Goal: Transaction & Acquisition: Purchase product/service

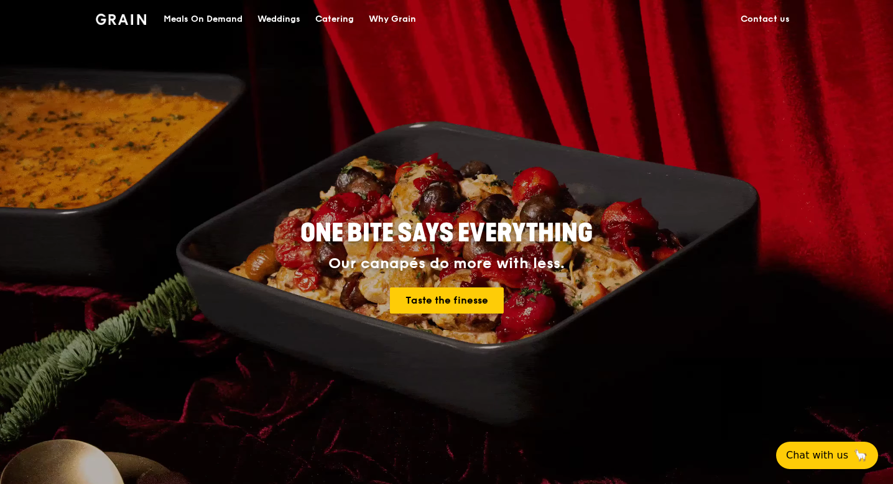
click at [202, 20] on div "Meals On Demand" at bounding box center [202, 19] width 79 height 37
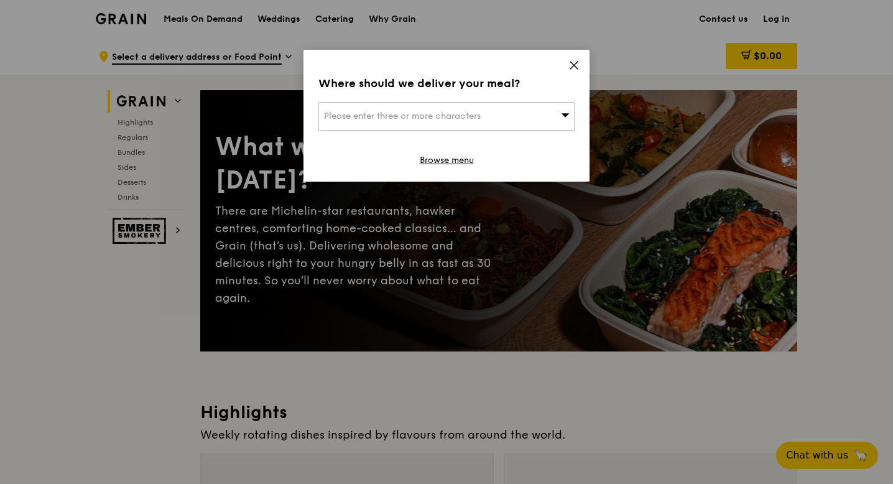
click at [569, 64] on icon at bounding box center [573, 65] width 11 height 11
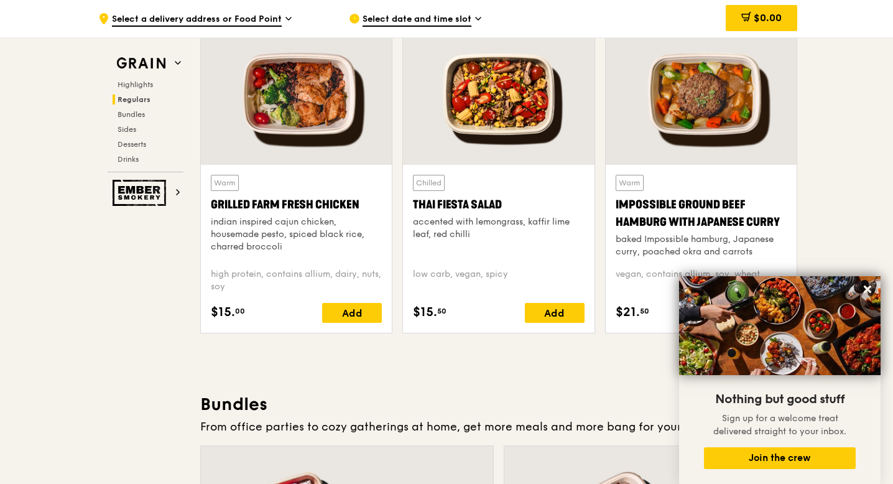
scroll to position [1448, 0]
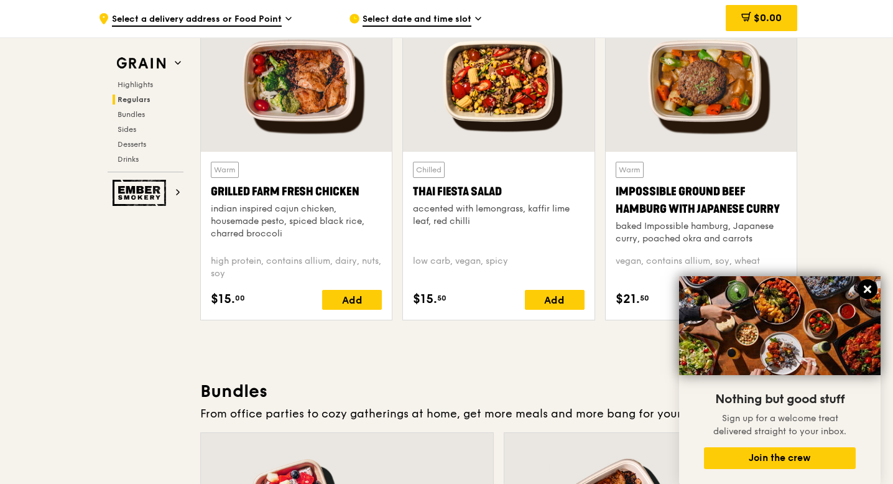
click at [863, 286] on icon at bounding box center [866, 288] width 7 height 7
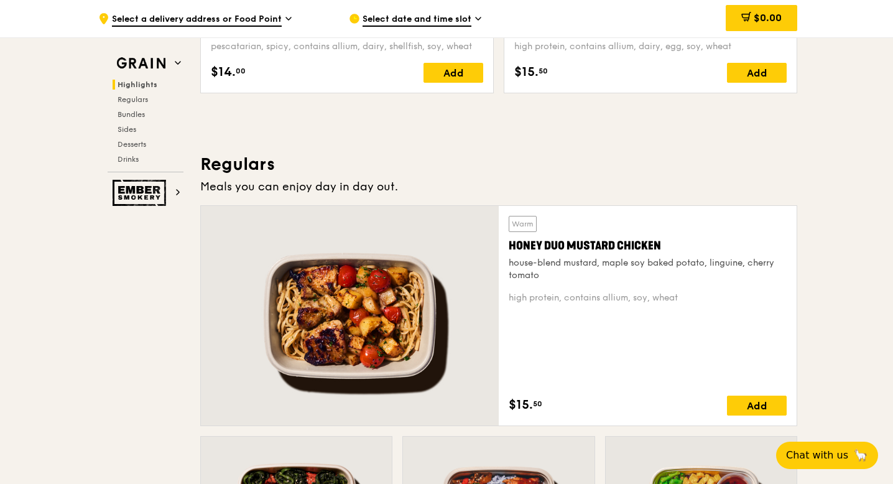
scroll to position [0, 0]
